Goal: Navigation & Orientation: Find specific page/section

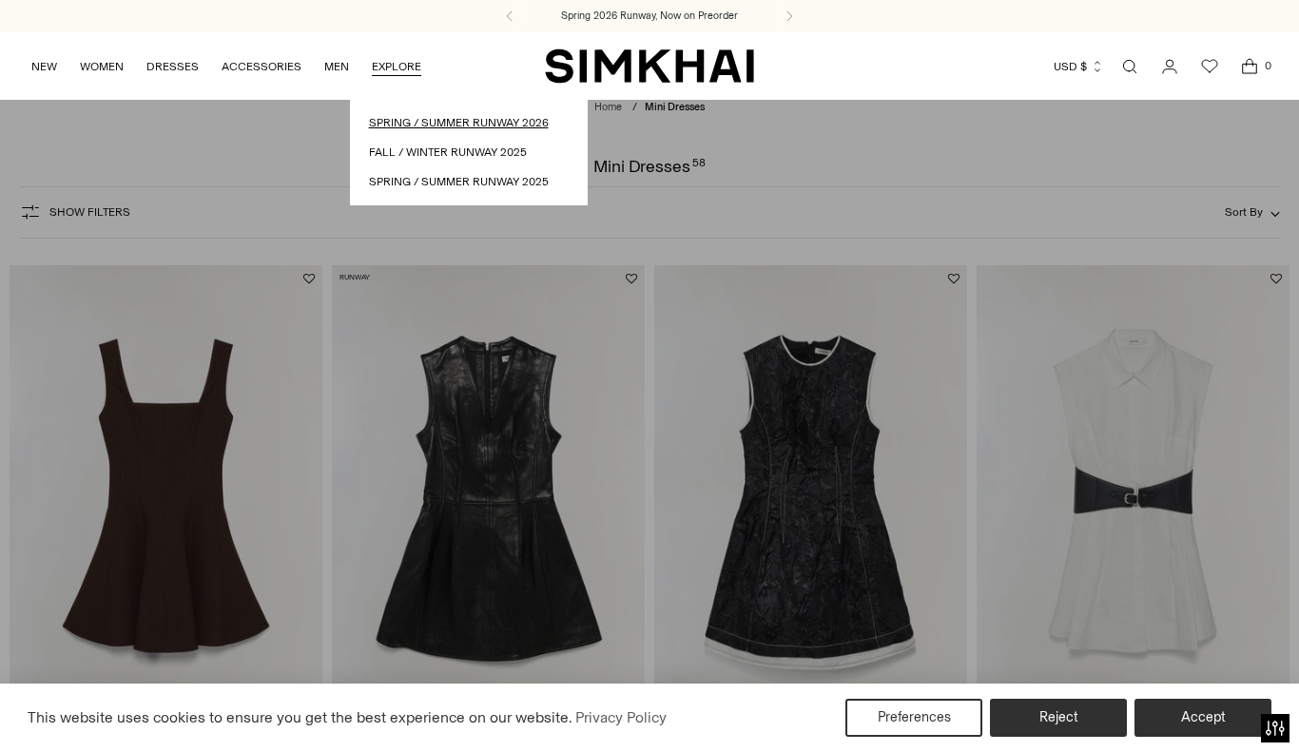
click at [417, 117] on link "Spring / Summer Runway 2026" at bounding box center [469, 123] width 200 height 18
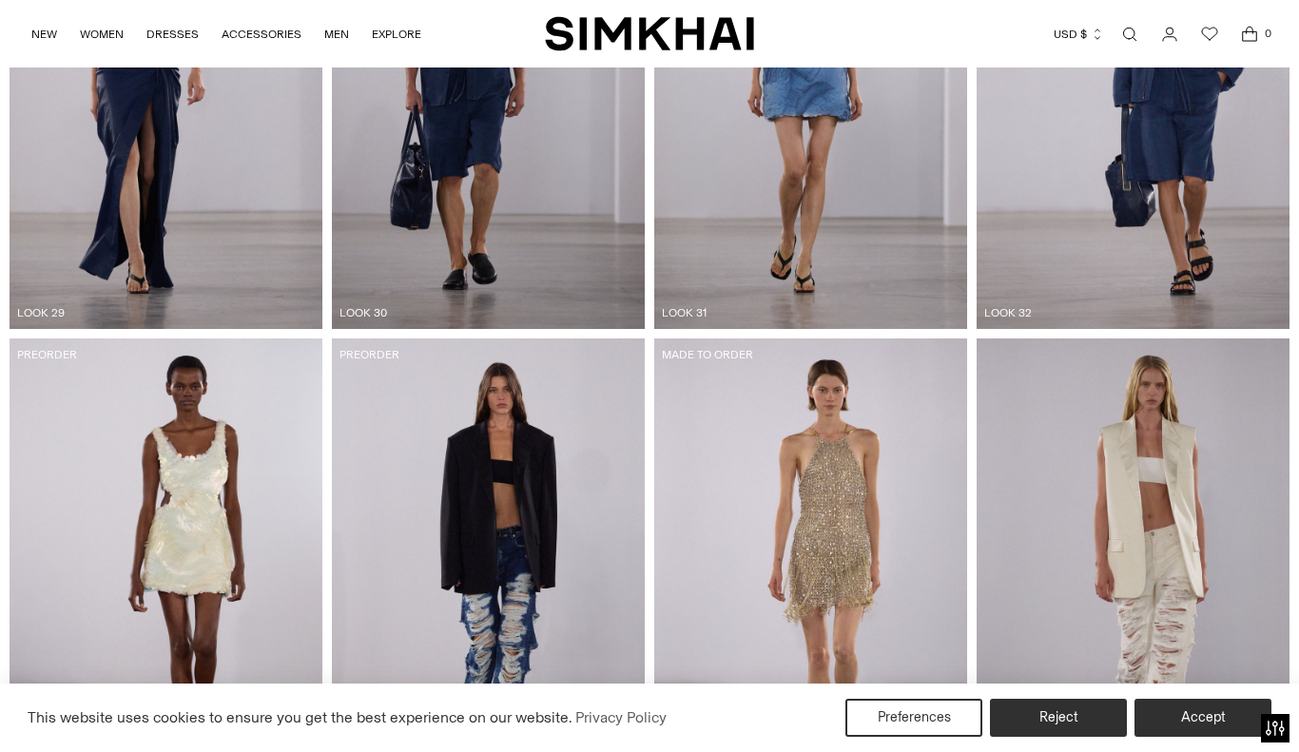
scroll to position [4434, 0]
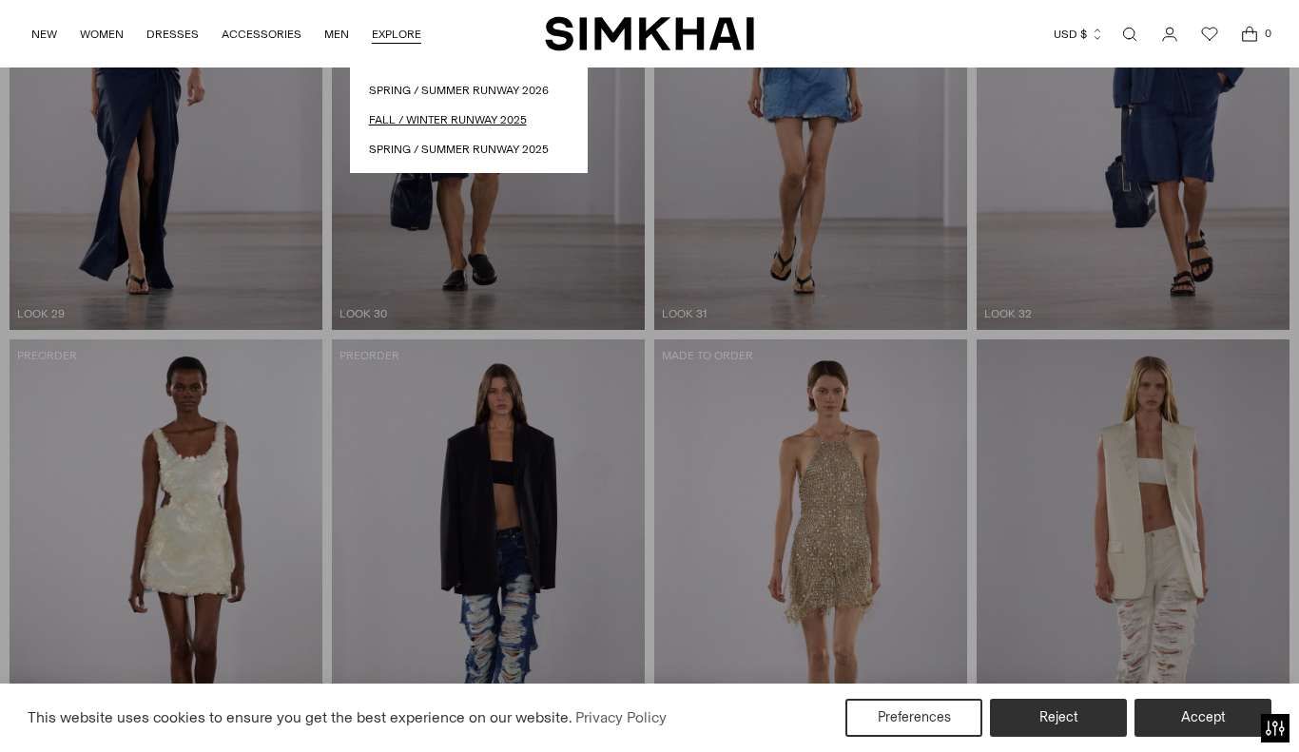
click at [421, 111] on link "Fall / Winter Runway 2025" at bounding box center [469, 120] width 200 height 18
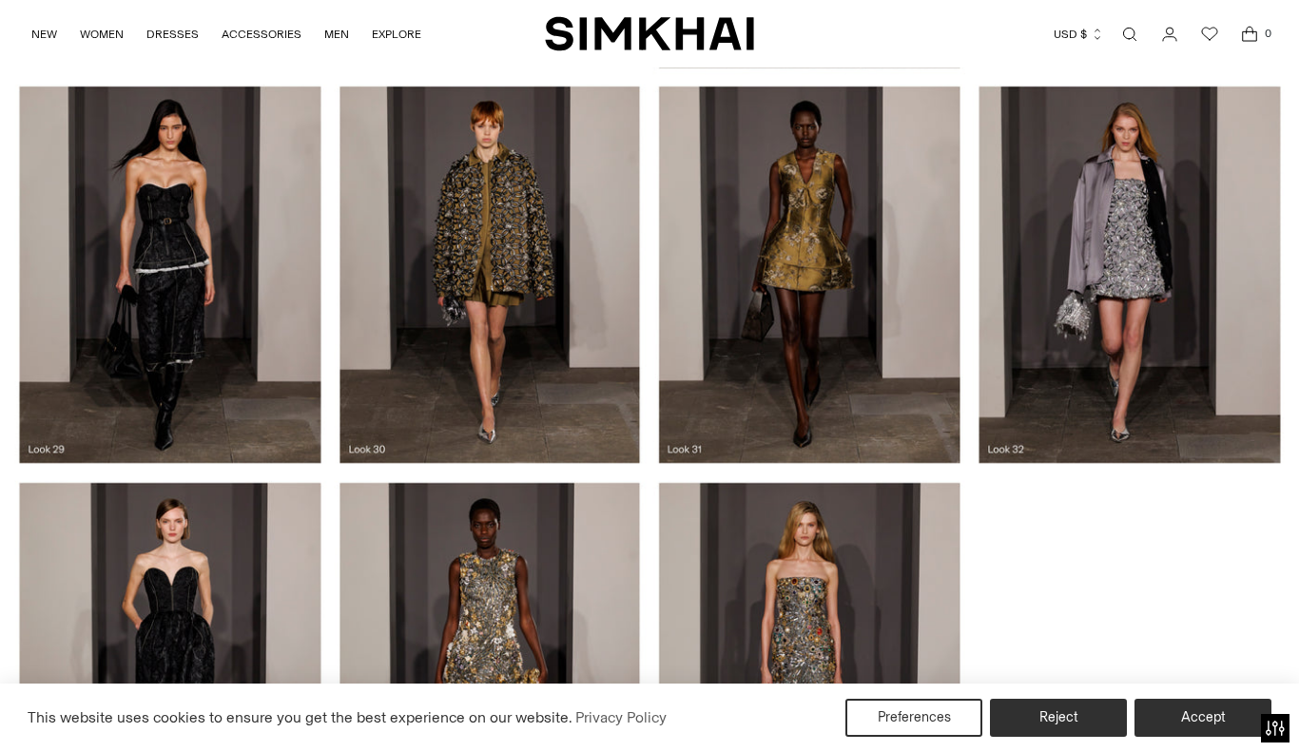
scroll to position [3518, 0]
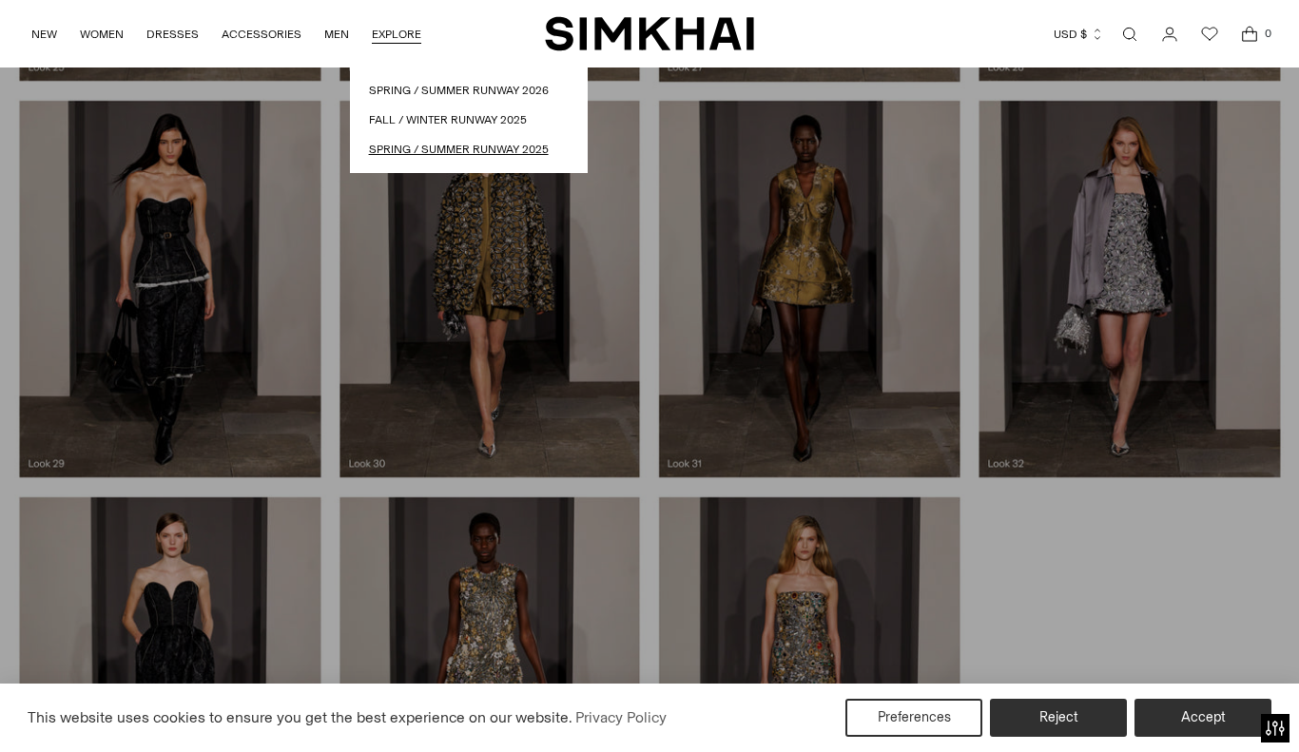
click at [395, 146] on link "Spring / Summer Runway 2025" at bounding box center [469, 150] width 200 height 18
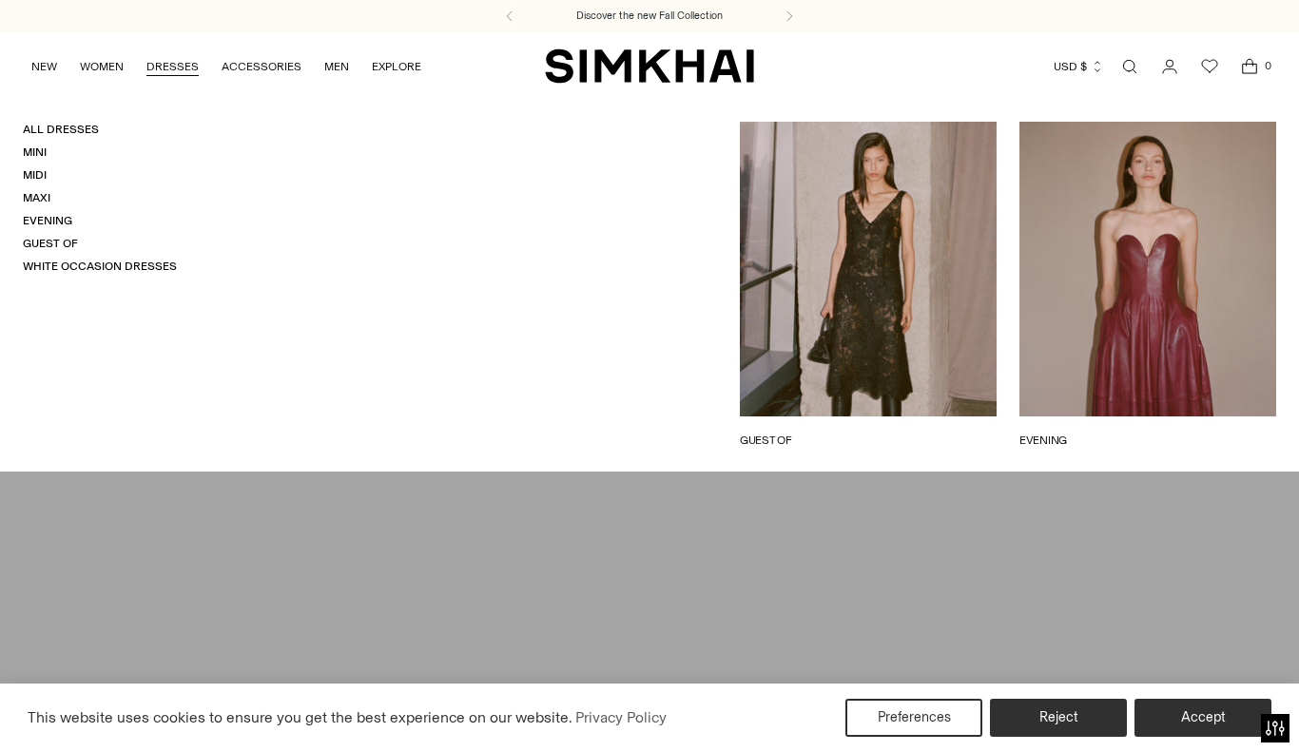
click at [49, 122] on h4 "All Dresses" at bounding box center [100, 130] width 154 height 16
click at [49, 126] on link "All Dresses" at bounding box center [61, 129] width 76 height 13
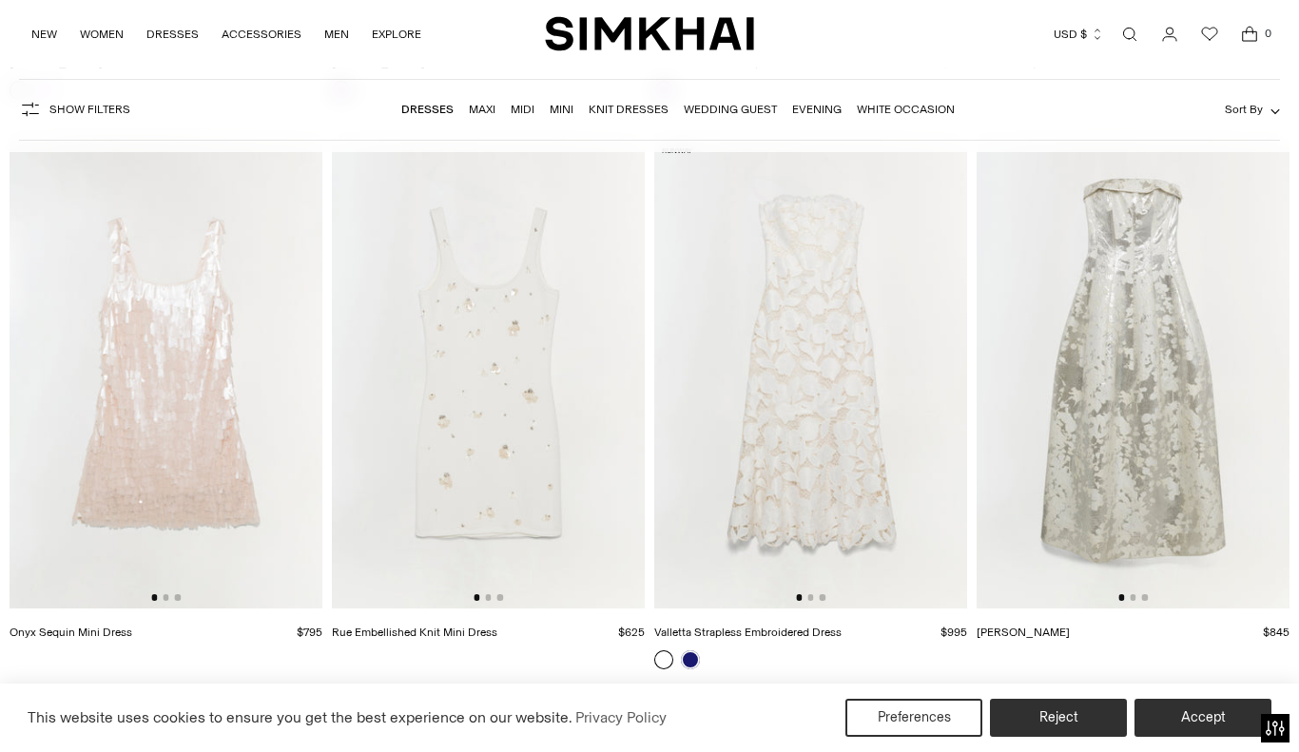
scroll to position [15477, 0]
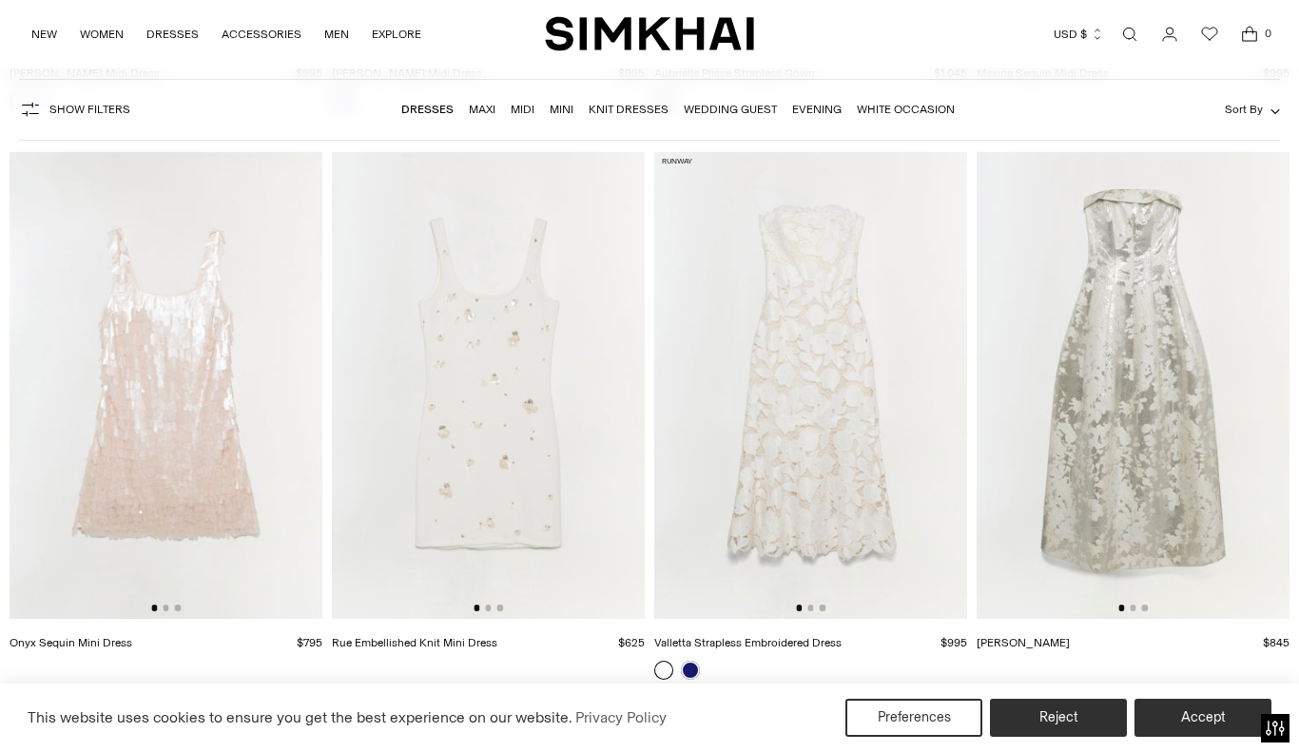
click at [154, 376] on img at bounding box center [166, 384] width 313 height 470
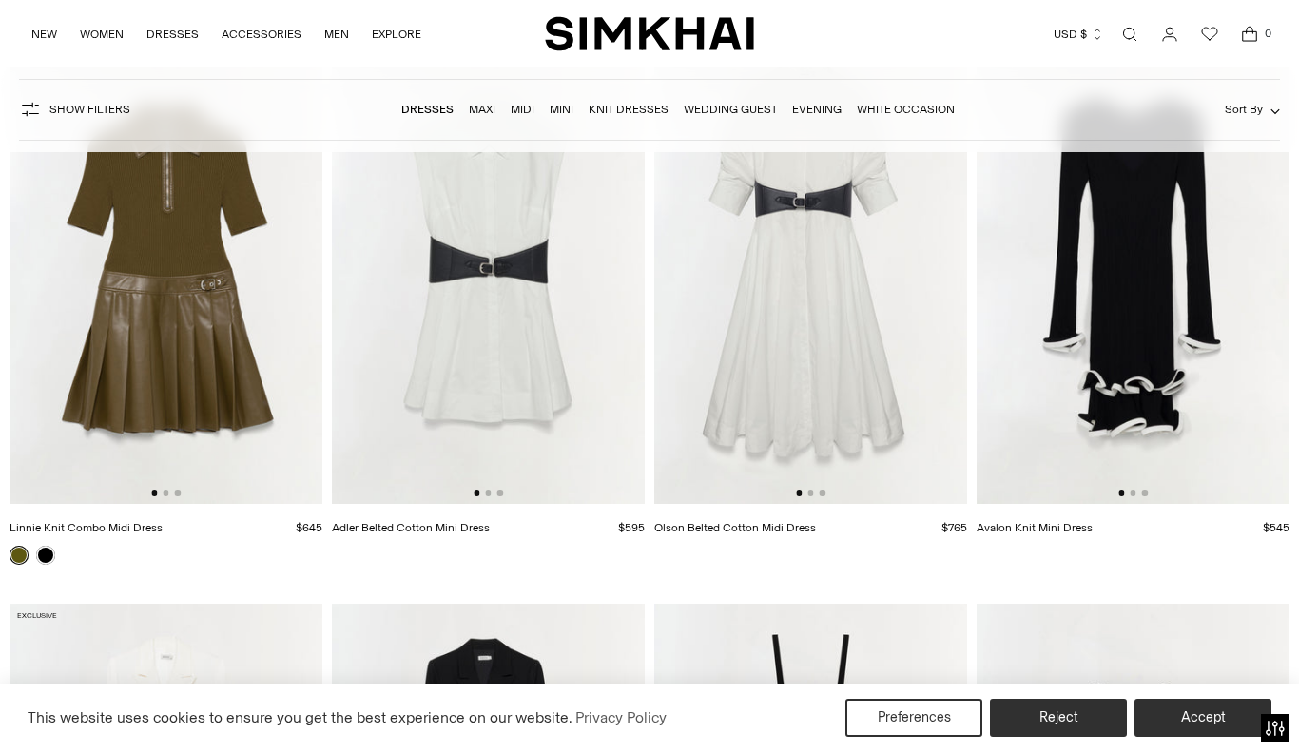
scroll to position [10204, 0]
